Goal: Register for event/course

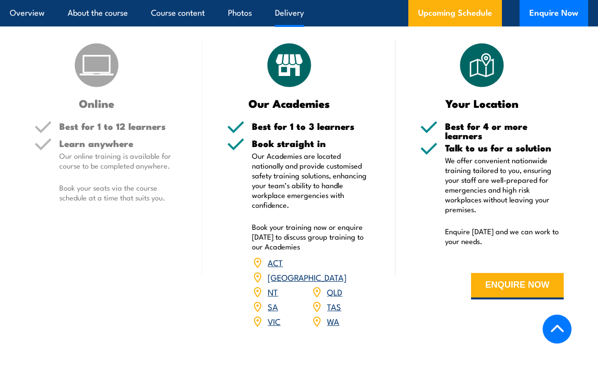
scroll to position [1470, 0]
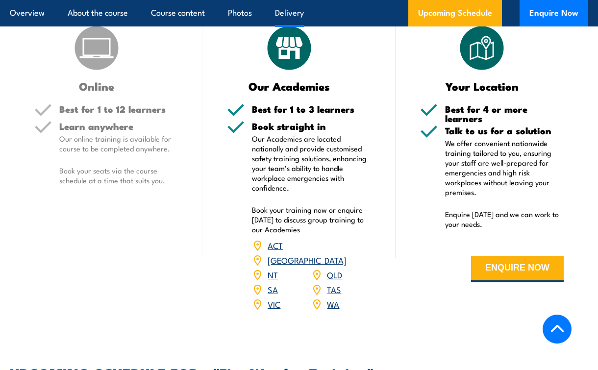
click at [272, 283] on link "SA" at bounding box center [273, 289] width 10 height 12
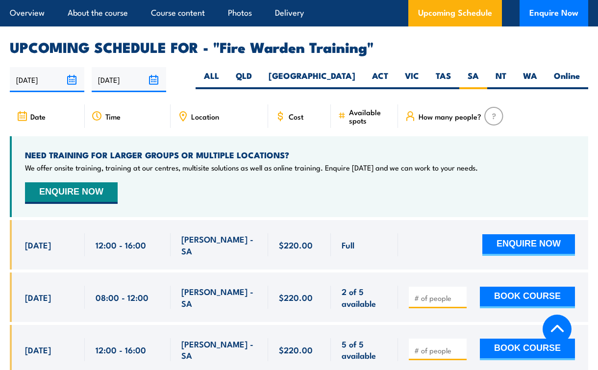
scroll to position [1724, 0]
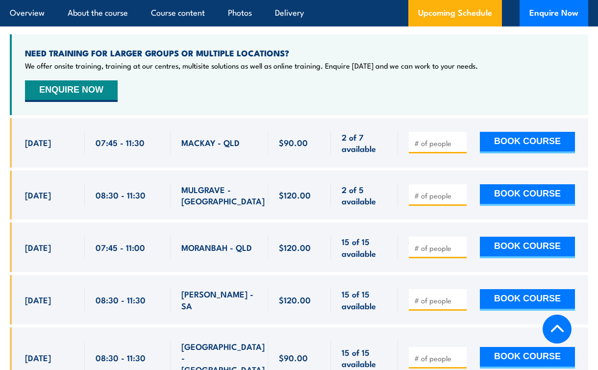
scroll to position [1911, 0]
